Goal: Task Accomplishment & Management: Manage account settings

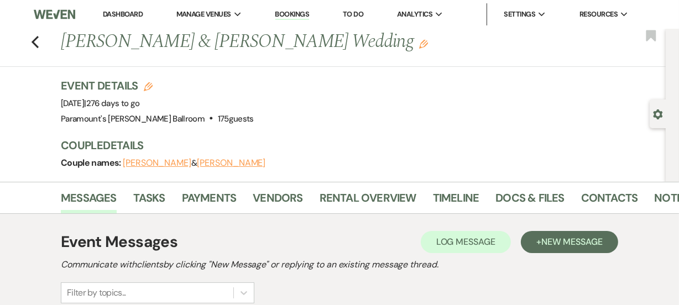
click at [117, 17] on link "Dashboard" at bounding box center [123, 13] width 40 height 9
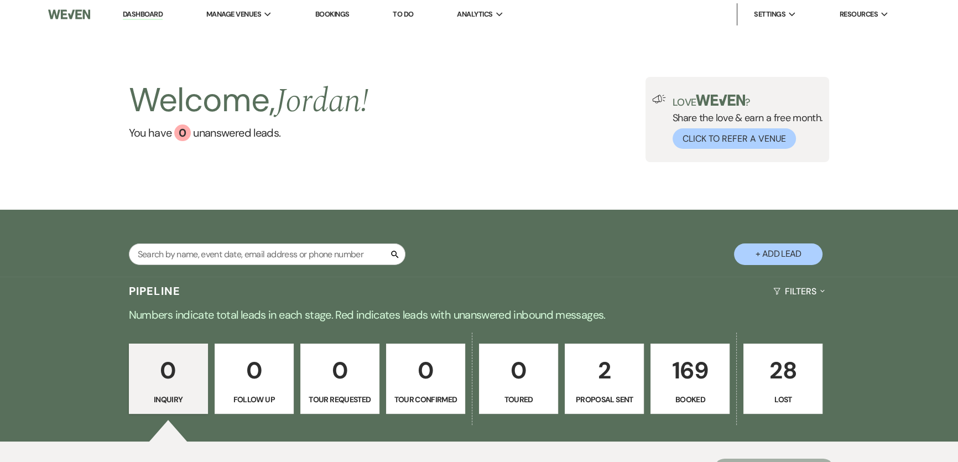
scroll to position [50, 0]
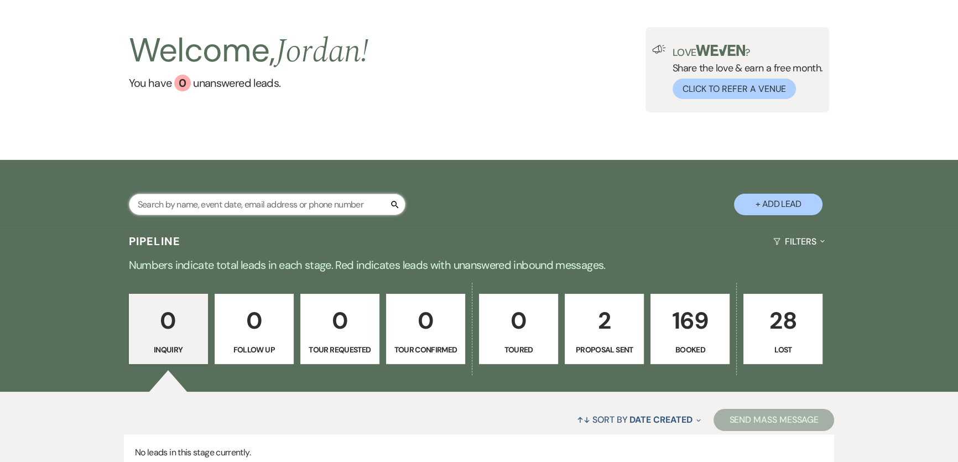
click at [293, 205] on input "text" at bounding box center [267, 205] width 277 height 22
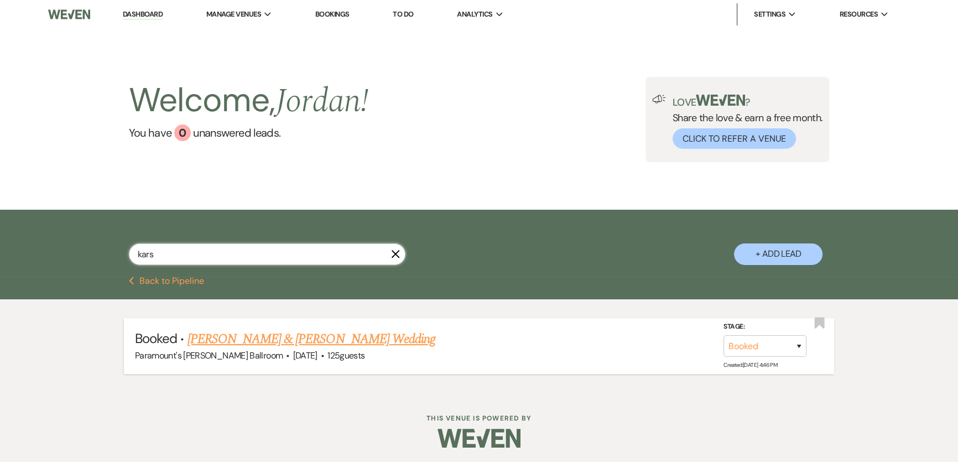
type input "kars"
click at [345, 305] on link "[PERSON_NAME] & [PERSON_NAME] Wedding" at bounding box center [312, 339] width 248 height 20
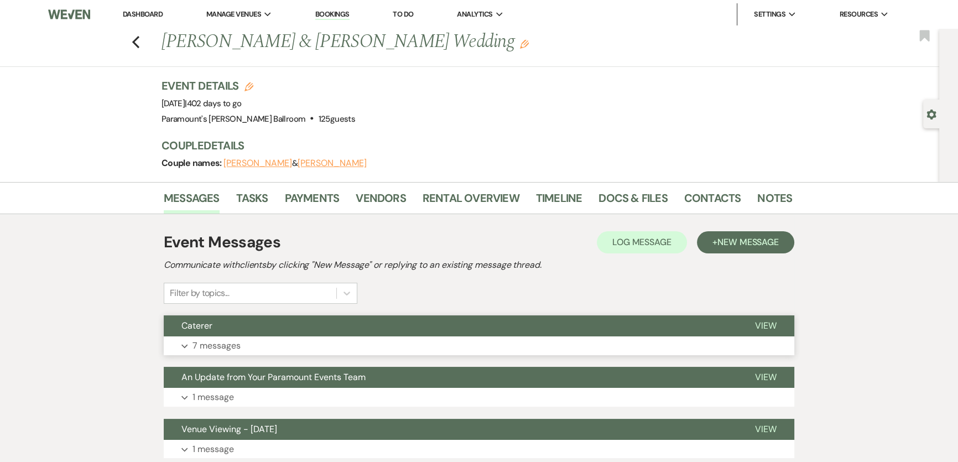
scroll to position [50, 0]
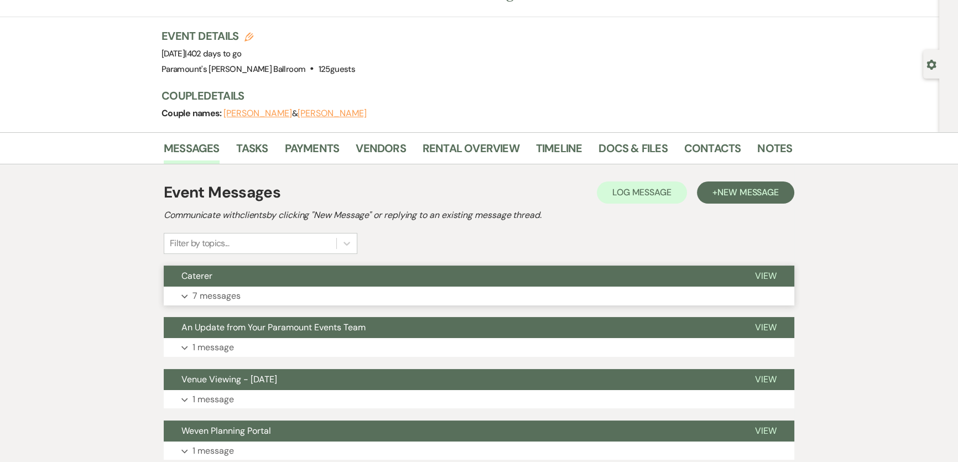
click at [321, 302] on button "Expand 7 messages" at bounding box center [479, 296] width 631 height 19
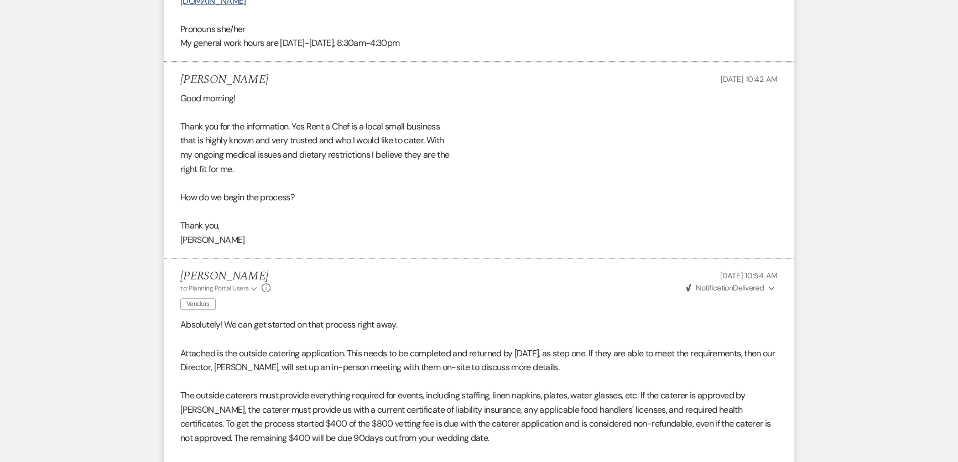
scroll to position [754, 0]
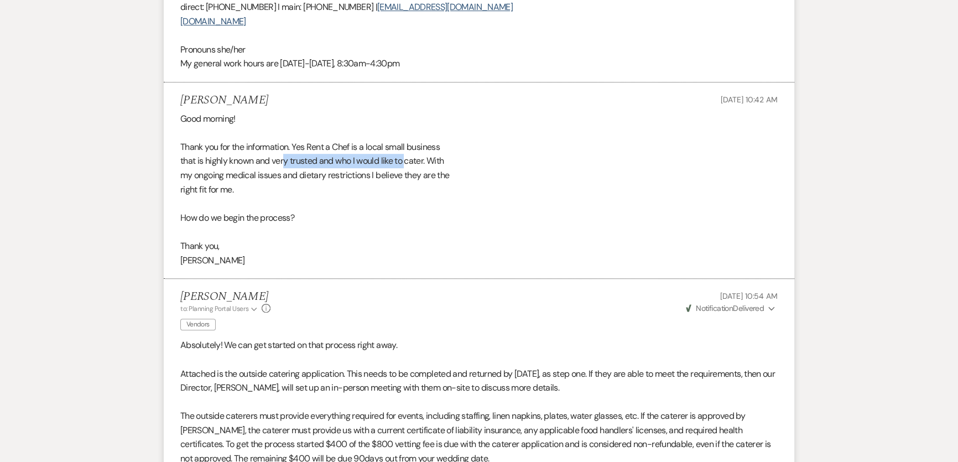
drag, startPoint x: 286, startPoint y: 149, endPoint x: 409, endPoint y: 142, distance: 123.1
click at [409, 142] on div "Good morning! Thank you for the information. Yes Rent a Chef is a local small b…" at bounding box center [479, 190] width 598 height 156
drag, startPoint x: 325, startPoint y: 166, endPoint x: 318, endPoint y: 167, distance: 7.8
click at [325, 166] on div "Good morning! Thank you for the information. Yes Rent a Chef is a local small b…" at bounding box center [479, 190] width 598 height 156
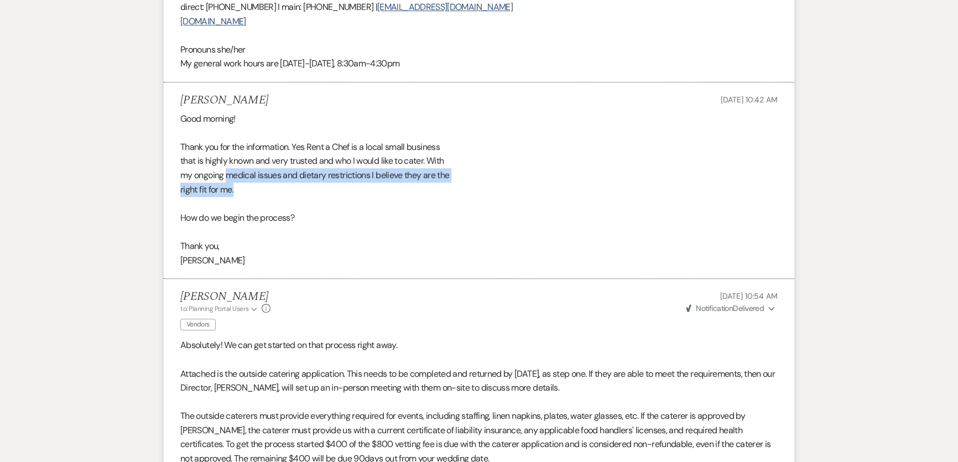
drag, startPoint x: 226, startPoint y: 160, endPoint x: 440, endPoint y: 172, distance: 214.4
click at [440, 172] on div "Good morning! Thank you for the information. Yes Rent a Chef is a local small b…" at bounding box center [479, 190] width 598 height 156
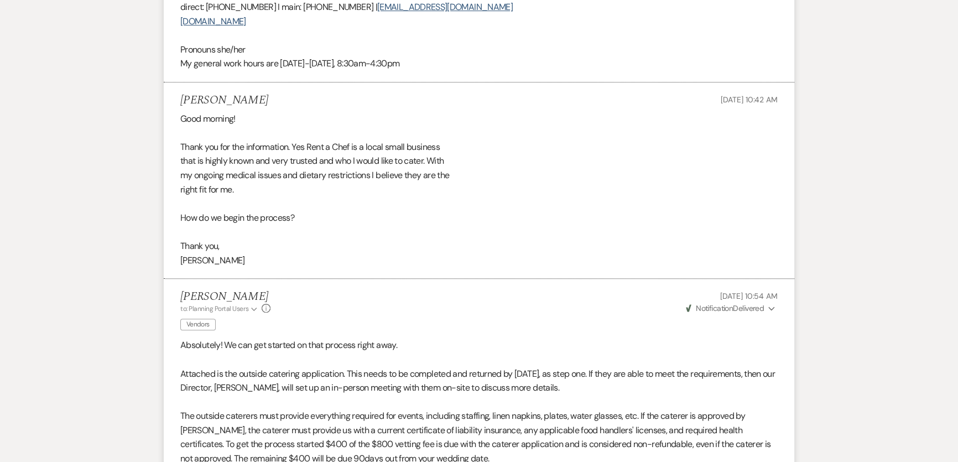
click at [438, 183] on div "Good morning! Thank you for the information. Yes Rent a Chef is a local small b…" at bounding box center [479, 190] width 598 height 156
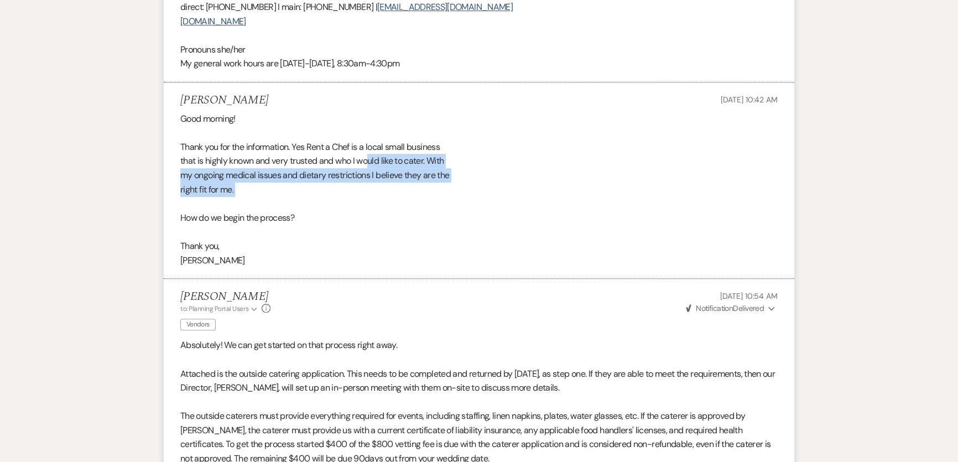
drag, startPoint x: 371, startPoint y: 152, endPoint x: 387, endPoint y: 184, distance: 36.6
click at [387, 184] on div "Good morning! Thank you for the information. Yes Rent a Chef is a local small b…" at bounding box center [479, 190] width 598 height 156
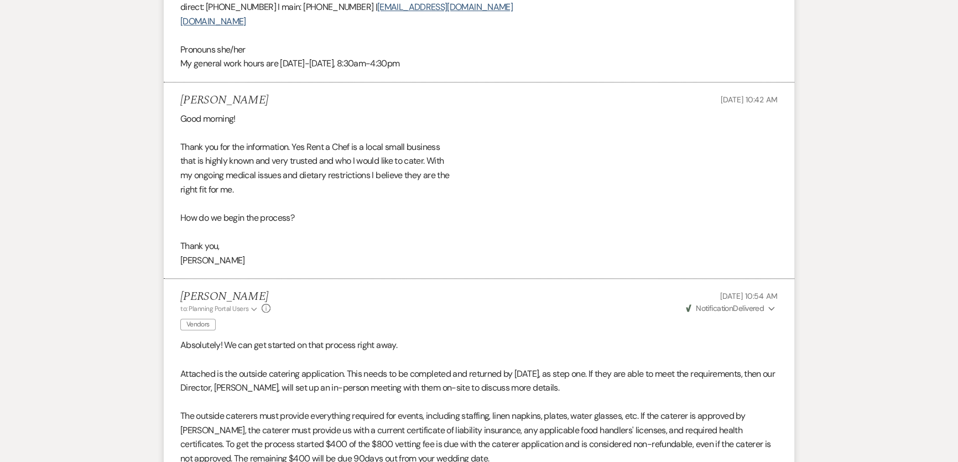
click at [425, 230] on div "Good morning! Thank you for the information. Yes Rent a Chef is a local small b…" at bounding box center [479, 190] width 598 height 156
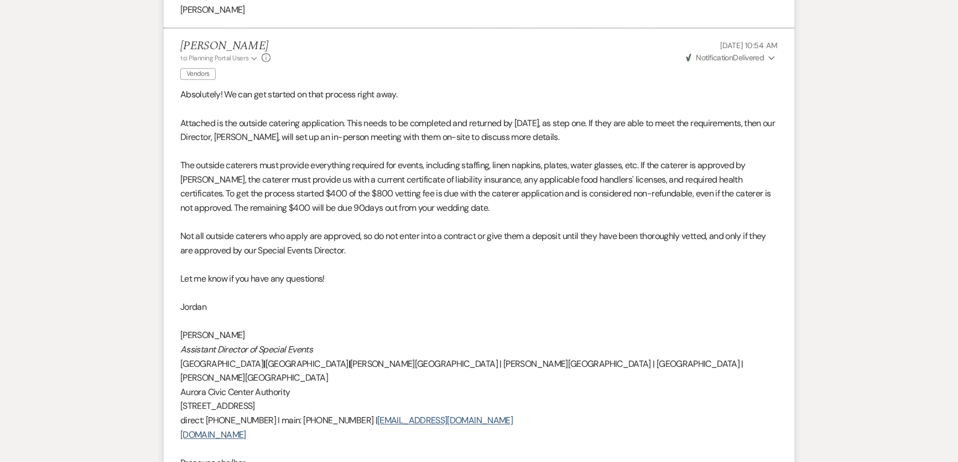
scroll to position [1006, 0]
drag, startPoint x: 375, startPoint y: 240, endPoint x: 315, endPoint y: 228, distance: 60.3
click at [315, 228] on p "Not all outside caterers who apply are approved, so do not enter into a contrac…" at bounding box center [479, 242] width 598 height 28
click at [448, 271] on p "Let me know if you have any questions!" at bounding box center [479, 278] width 598 height 14
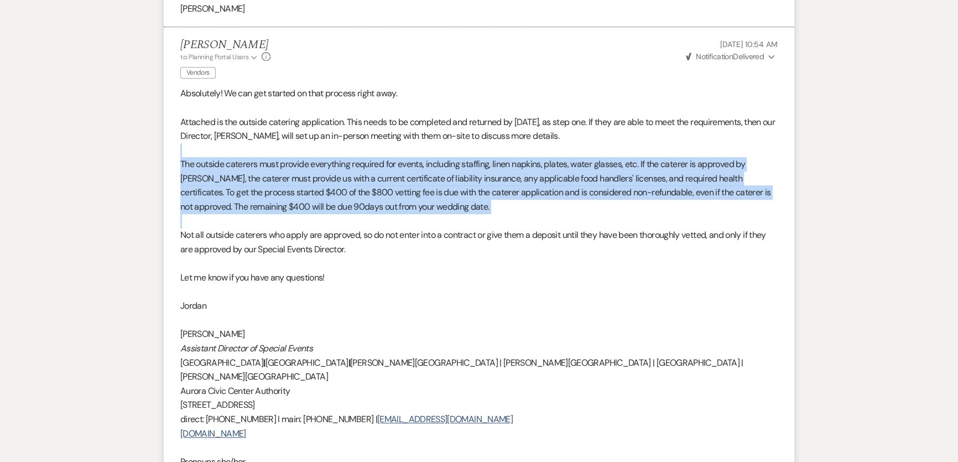
drag, startPoint x: 425, startPoint y: 183, endPoint x: 471, endPoint y: 212, distance: 53.7
click at [471, 212] on div "Absolutely! We can get started on that process right away. Attached is the outs…" at bounding box center [479, 284] width 598 height 397
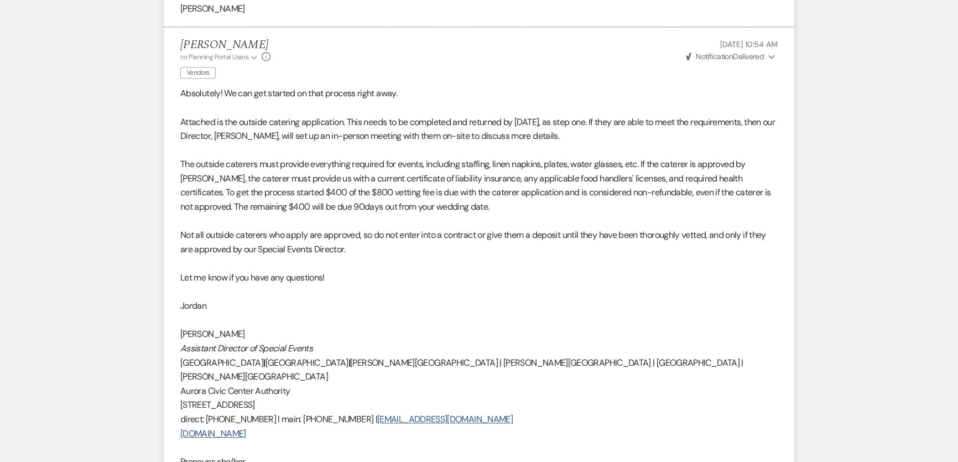
click at [533, 271] on p "Let me know if you have any questions!" at bounding box center [479, 278] width 598 height 14
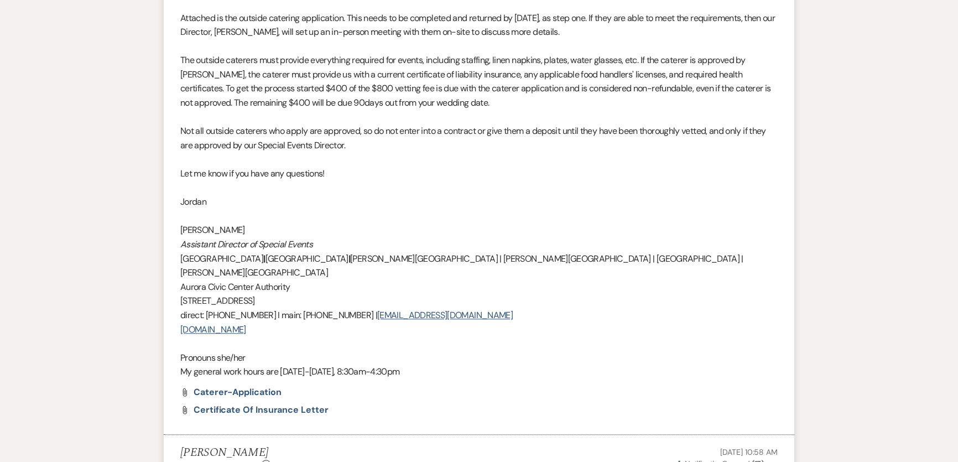
scroll to position [1307, 0]
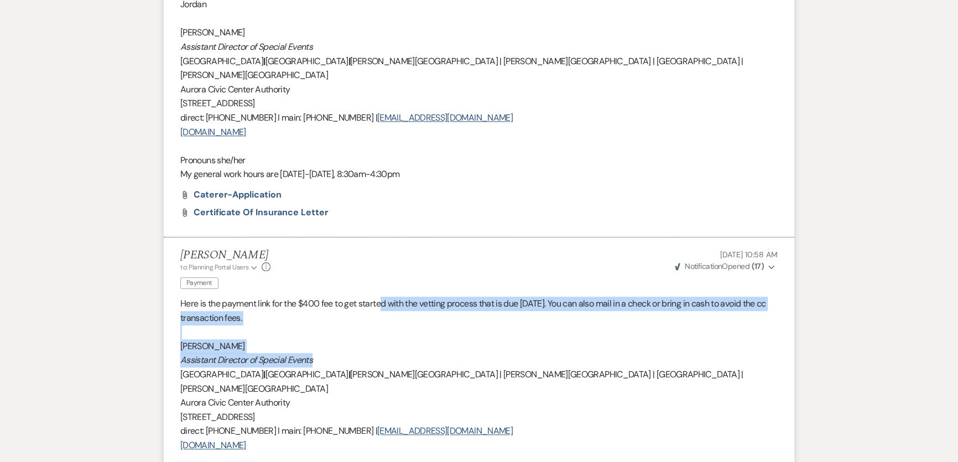
drag, startPoint x: 382, startPoint y: 266, endPoint x: 449, endPoint y: 325, distance: 89.4
click at [449, 305] on li "[PERSON_NAME] to: Planning Portal Users Expand Info Payment [DATE] 10:58 AM Wev…" at bounding box center [479, 384] width 631 height 295
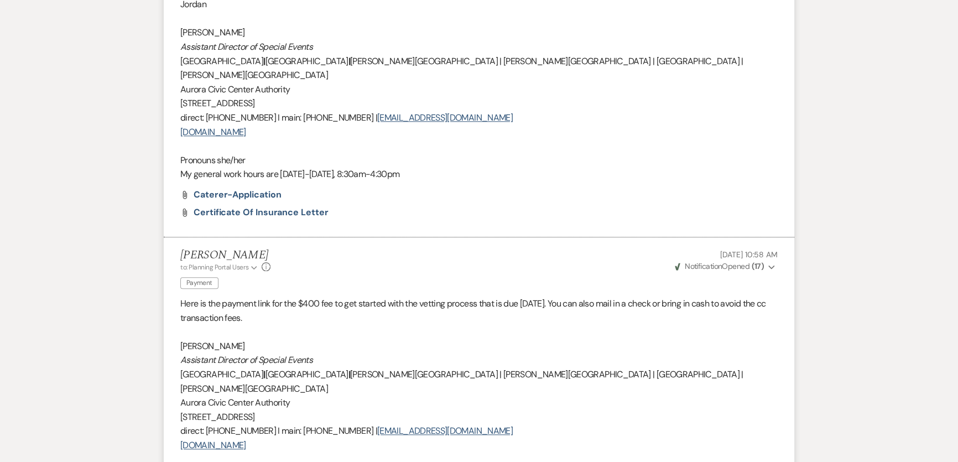
click at [581, 305] on p "[GEOGRAPHIC_DATA] | [GEOGRAPHIC_DATA] | [PERSON_NAME][GEOGRAPHIC_DATA] | [PERSO…" at bounding box center [479, 381] width 598 height 28
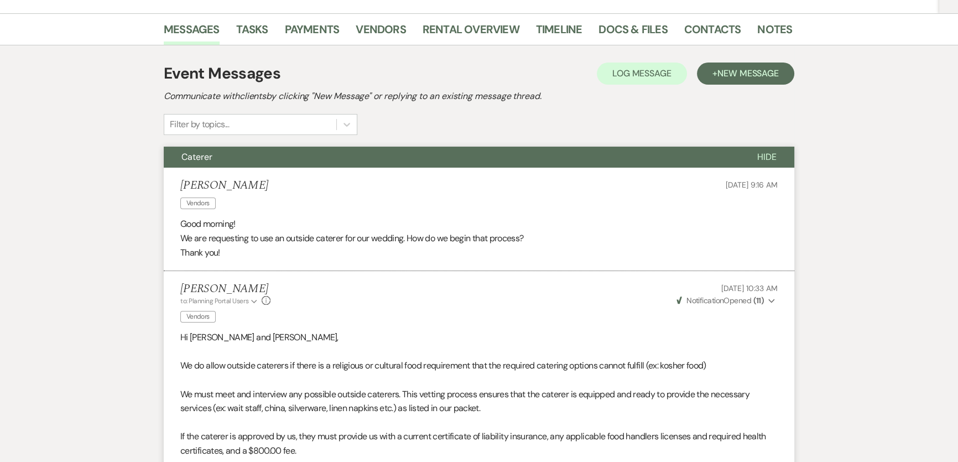
scroll to position [0, 0]
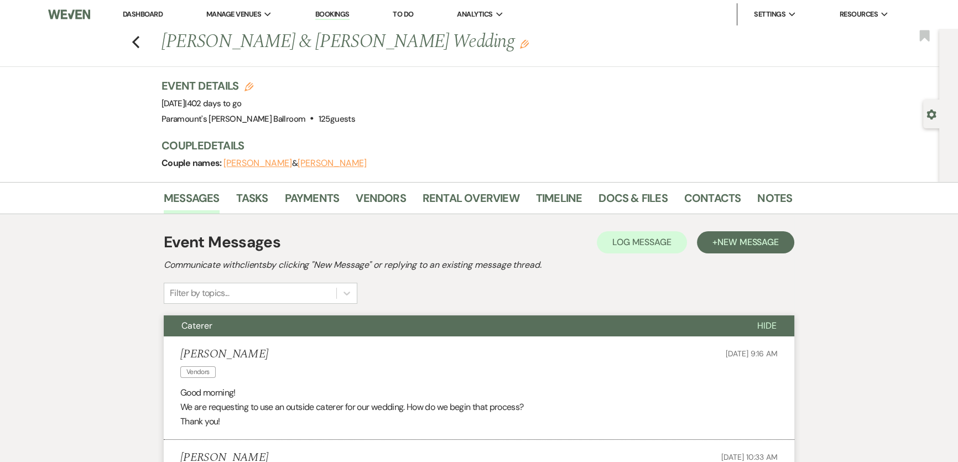
click at [152, 12] on link "Dashboard" at bounding box center [143, 13] width 40 height 9
